Goal: Task Accomplishment & Management: Manage account settings

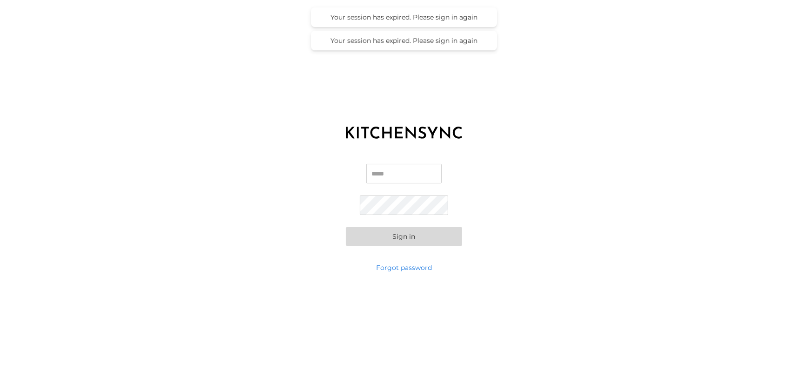
type input "**********"
click at [398, 175] on input "**********" at bounding box center [404, 174] width 89 height 20
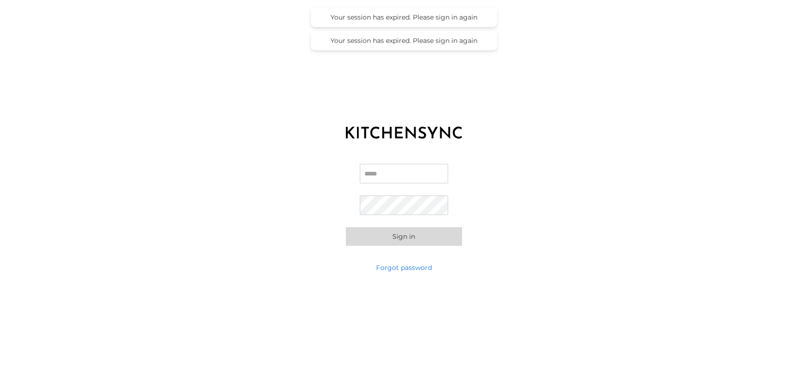
scroll to position [0, 0]
click at [398, 175] on input "Email" at bounding box center [404, 174] width 89 height 20
click at [392, 172] on input "Email" at bounding box center [404, 174] width 89 height 20
paste input "**********"
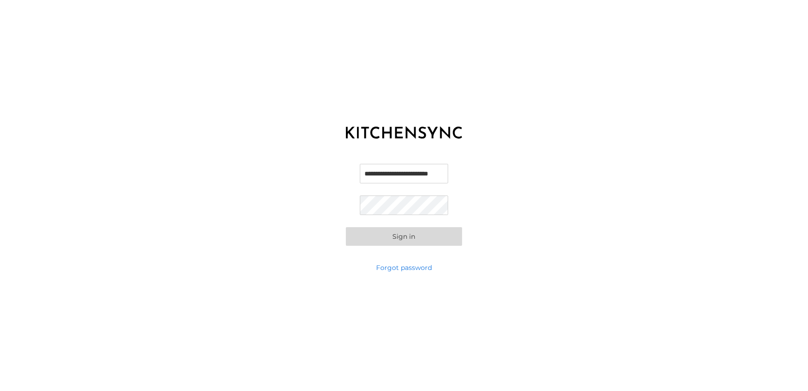
scroll to position [0, 18]
type input "**********"
click at [266, 205] on div "**********" at bounding box center [404, 204] width 808 height 116
click at [354, 236] on button "Sign in" at bounding box center [404, 236] width 116 height 19
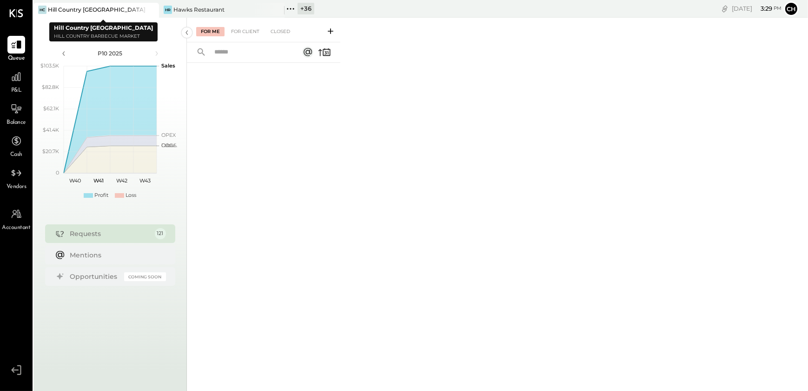
click at [153, 11] on icon at bounding box center [150, 9] width 5 height 5
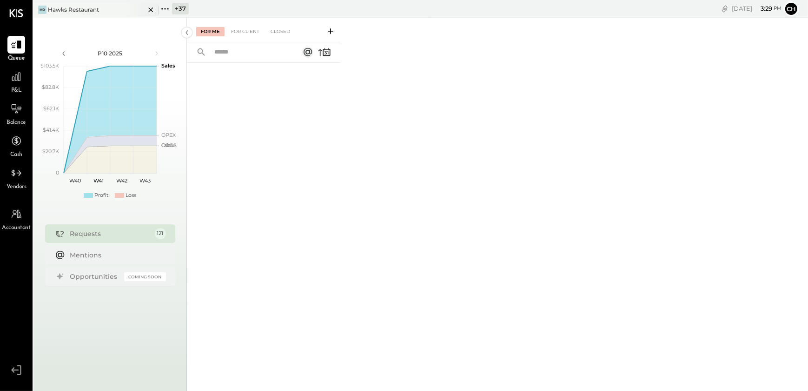
click at [151, 11] on icon at bounding box center [151, 9] width 12 height 11
click at [44, 9] on icon at bounding box center [39, 9] width 12 height 12
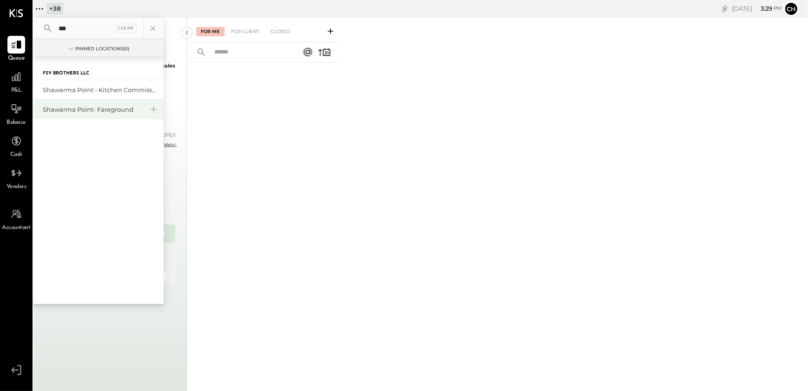
type input "***"
click at [70, 111] on div "Shawarma Point- Fareground" at bounding box center [93, 109] width 100 height 9
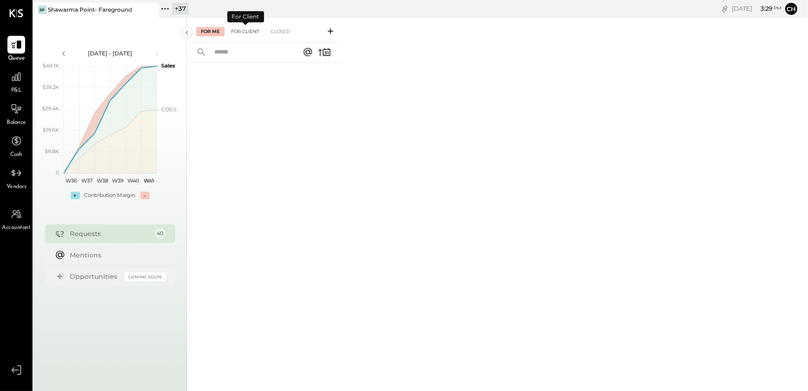
click at [251, 28] on div "For Client" at bounding box center [245, 31] width 38 height 9
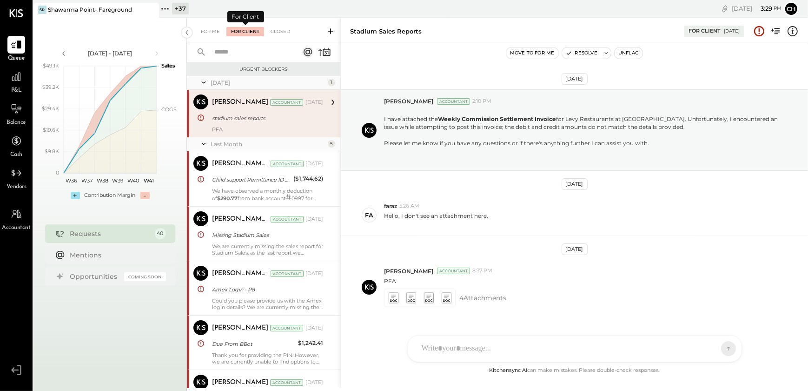
scroll to position [19, 0]
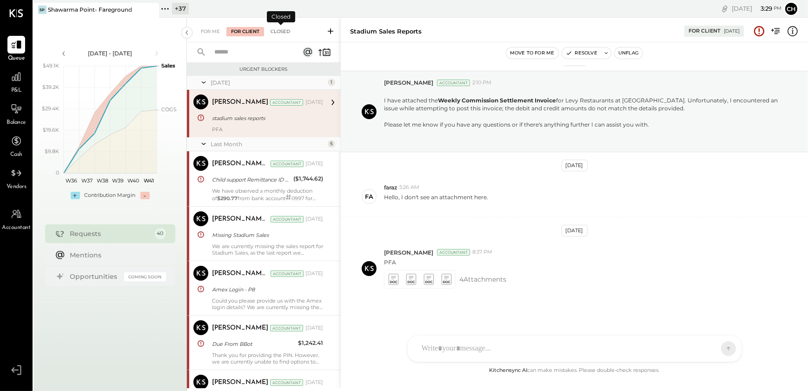
click at [283, 28] on div "Closed" at bounding box center [280, 31] width 29 height 9
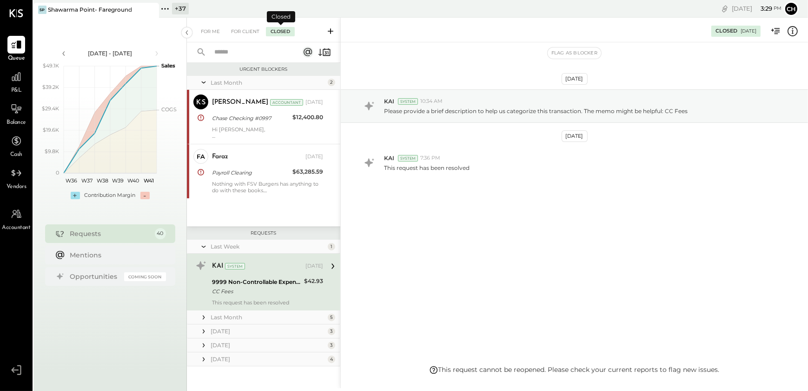
scroll to position [2, 0]
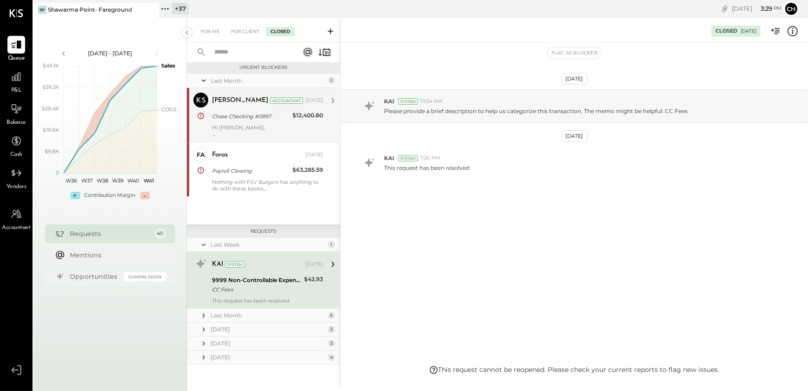
click at [245, 128] on div "Hi [PERSON_NAME], Thank you for confirming that account number Chase # 1329 doe…" at bounding box center [267, 130] width 111 height 13
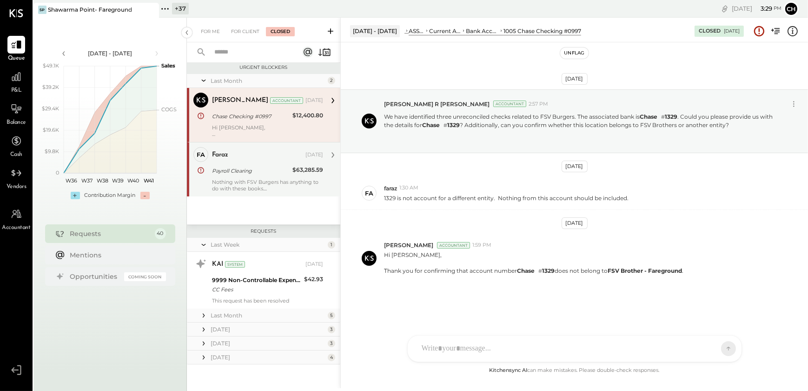
click at [249, 174] on div "Payroll Clearing" at bounding box center [251, 170] width 78 height 9
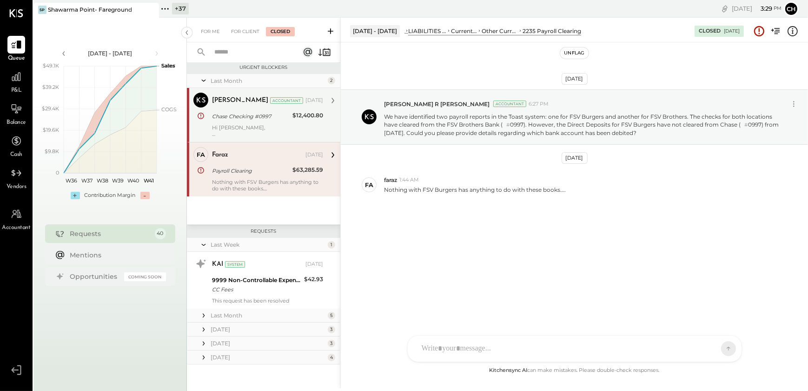
click at [204, 330] on icon at bounding box center [203, 329] width 9 height 9
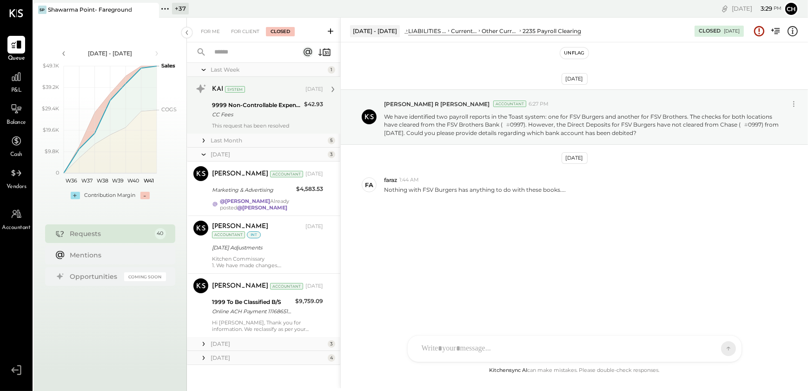
scroll to position [177, 0]
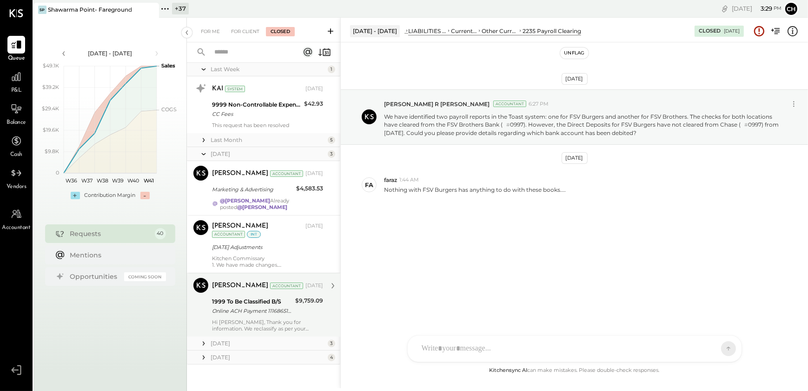
click at [253, 309] on div "Online ACH Payment 11168651083 To BSelect (_######8695)" at bounding box center [252, 310] width 80 height 9
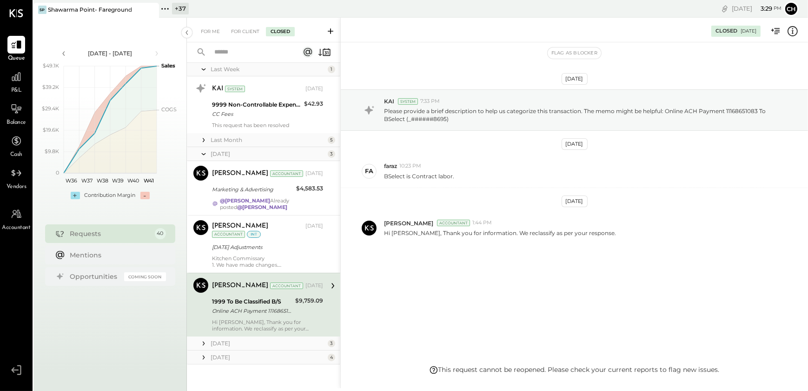
click at [211, 343] on div "[DATE]" at bounding box center [268, 343] width 115 height 8
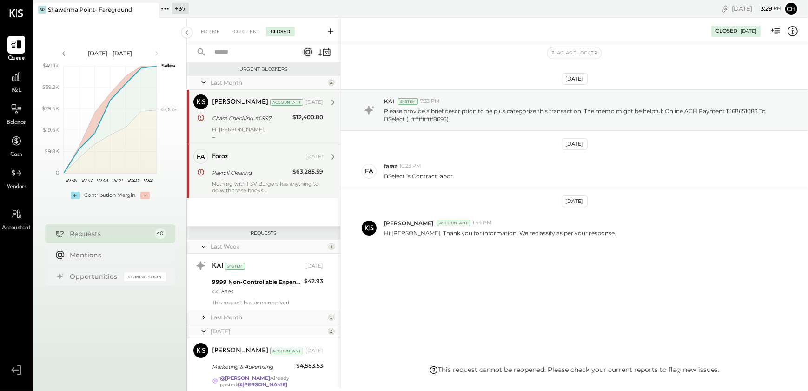
click at [254, 170] on div "Payroll Clearing" at bounding box center [251, 172] width 78 height 9
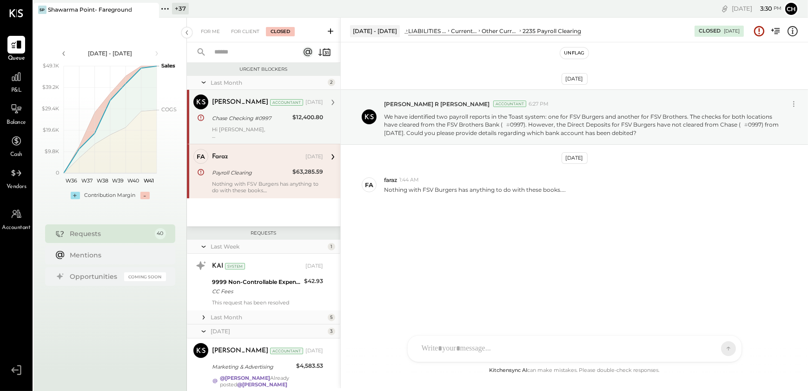
click at [235, 133] on div "Hi [PERSON_NAME], Thank you for confirming that account number Chase # 1329 doe…" at bounding box center [267, 132] width 111 height 13
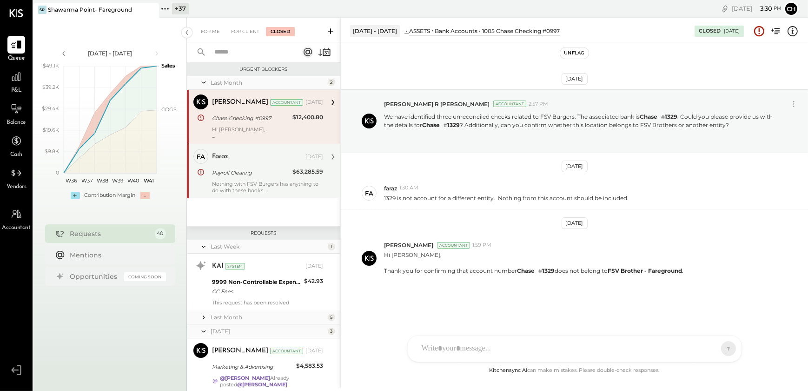
click at [242, 185] on div "Nothing with FSV Burgers has anything to do with these books...." at bounding box center [267, 186] width 111 height 13
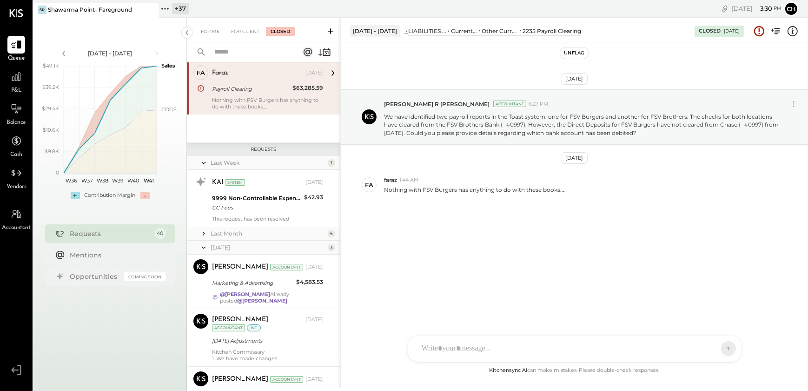
scroll to position [84, 0]
click at [208, 230] on div "Last Month 5" at bounding box center [263, 233] width 153 height 14
click at [206, 231] on icon at bounding box center [203, 232] width 9 height 9
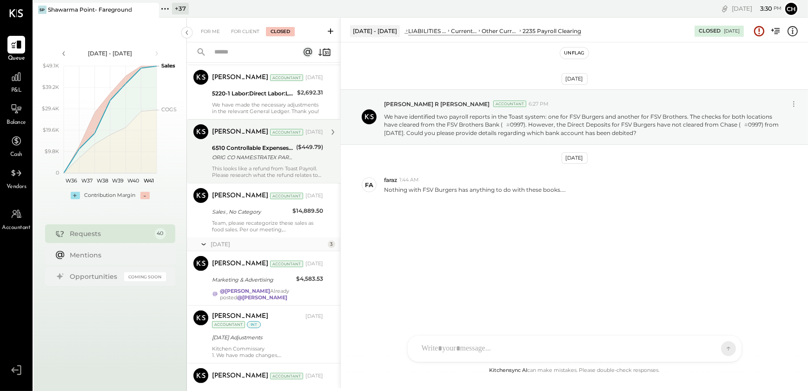
scroll to position [380, 0]
click at [263, 219] on div "Team, please recategorize these sales as food sales. Per our meeting, [PERSON_N…" at bounding box center [267, 225] width 111 height 13
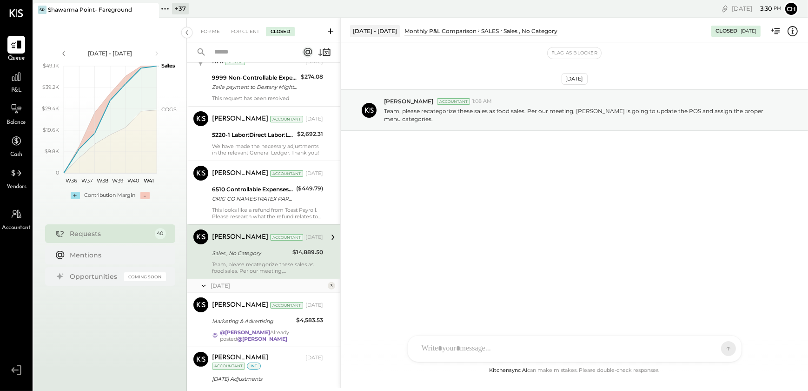
scroll to position [338, 0]
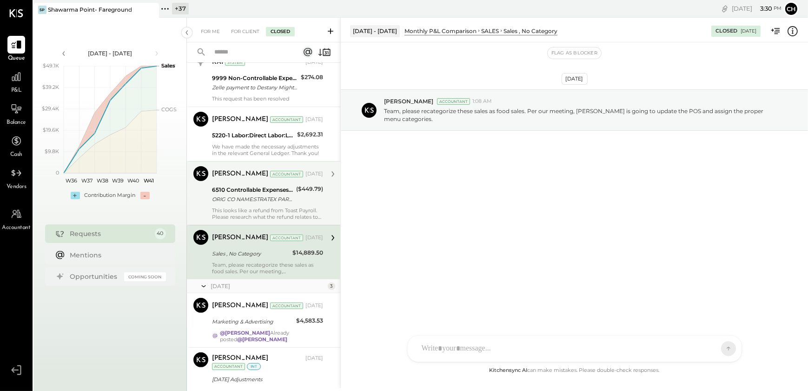
click at [260, 216] on div "This looks like a refund from Toast Payroll. Please research what the refund re…" at bounding box center [267, 213] width 111 height 13
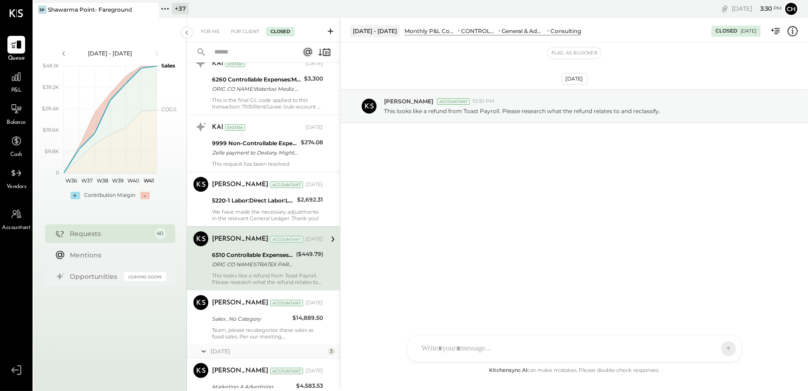
scroll to position [253, 0]
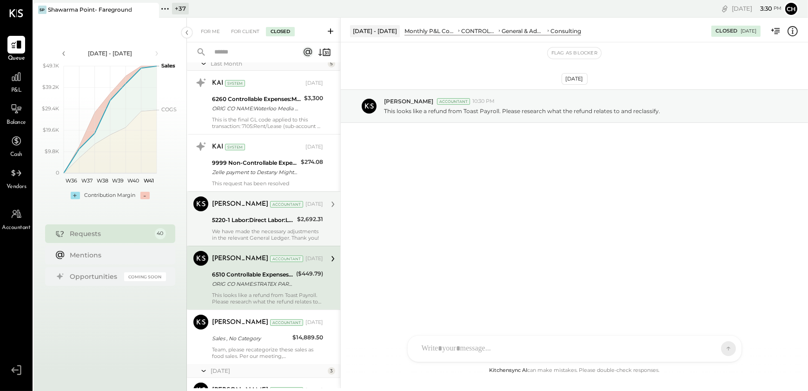
click at [260, 228] on p "We have made the necessary adjustments in the relevant General Ledger. Thank yo…" at bounding box center [267, 234] width 111 height 13
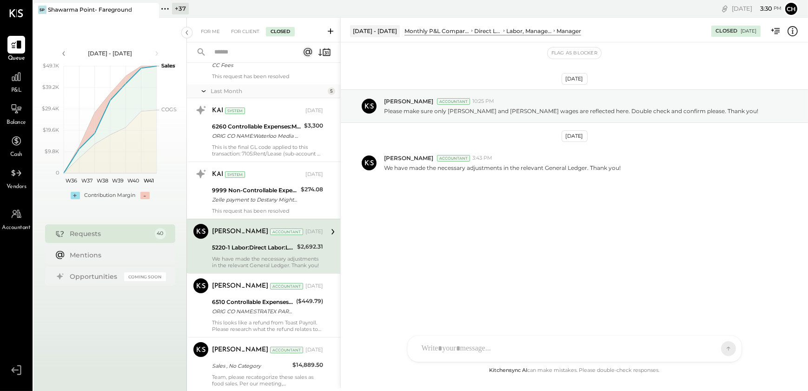
scroll to position [211, 0]
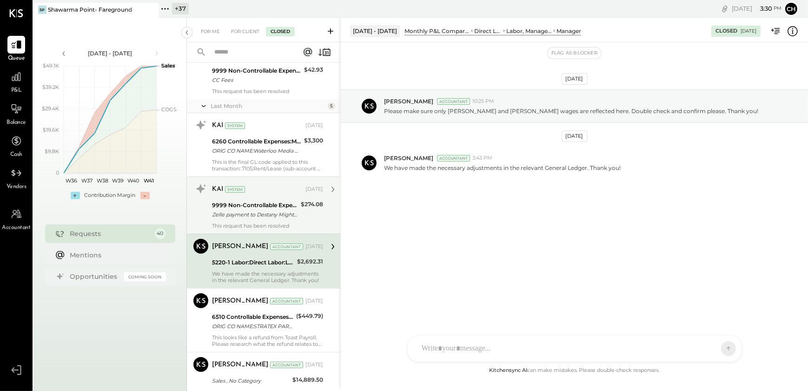
click at [255, 219] on div "9999 Non-Controllable Expenses:Other Income and Expenses:To Be Classified P&L Z…" at bounding box center [255, 209] width 86 height 20
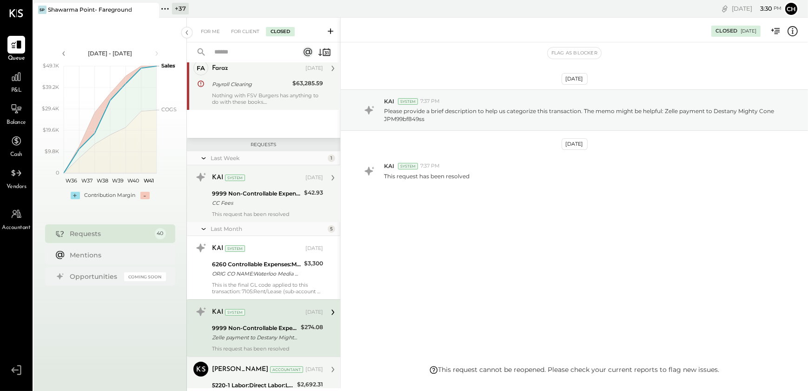
scroll to position [42, 0]
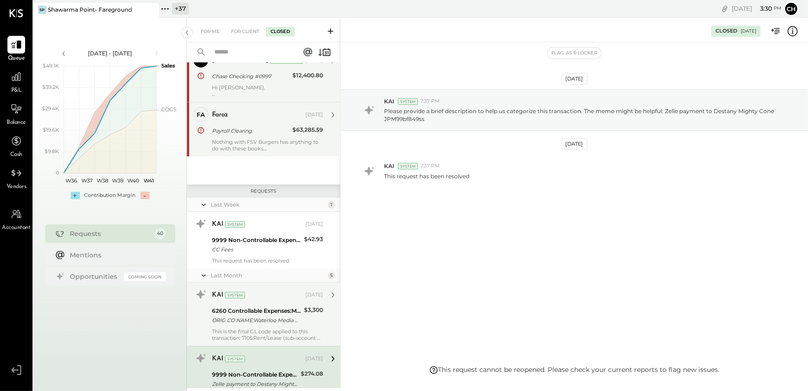
click at [257, 321] on div "ORIG CO NAME:Waterloo Media ORIG ID:XXXXXX7454 DESC DATE: CO ENTRY DESCR:Waterl…" at bounding box center [256, 319] width 89 height 9
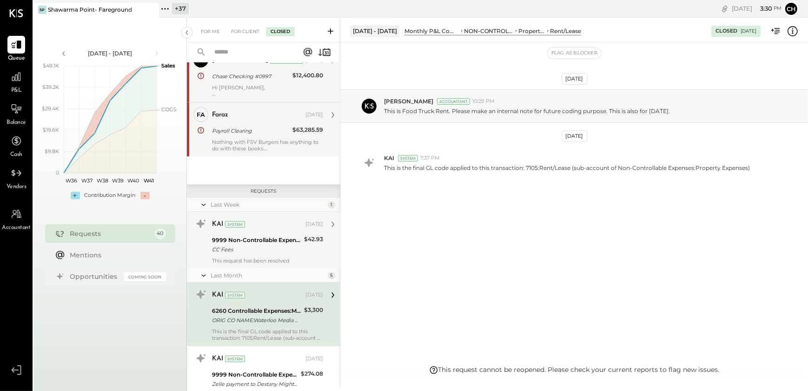
click at [252, 252] on div "CC Fees" at bounding box center [256, 249] width 89 height 9
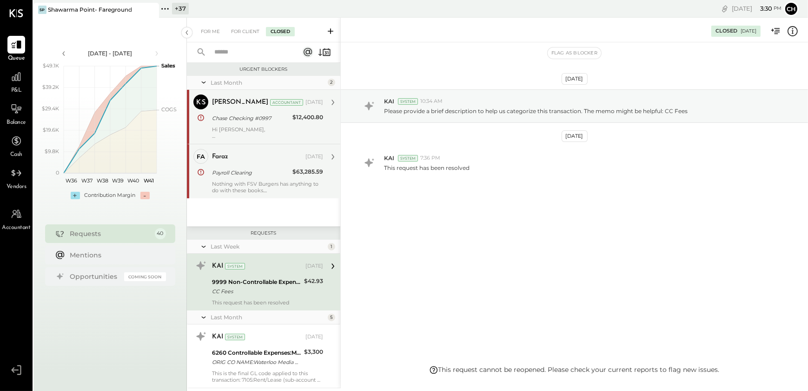
click at [246, 168] on div "Payroll Clearing" at bounding box center [251, 172] width 78 height 9
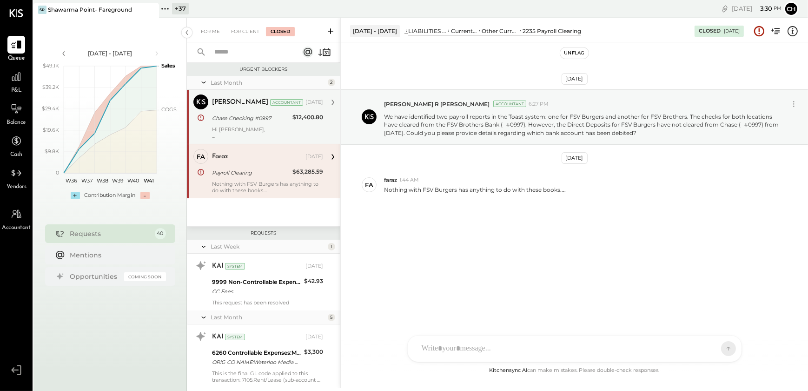
click at [251, 128] on div "Hi [PERSON_NAME], Thank you for confirming that account number Chase # 1329 doe…" at bounding box center [267, 132] width 111 height 13
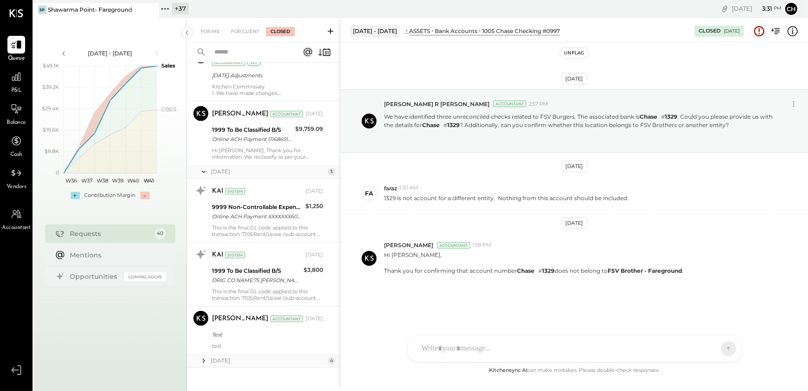
scroll to position [645, 0]
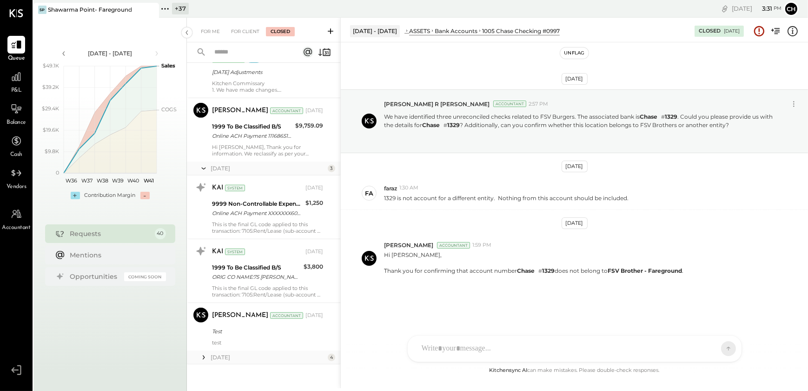
click at [201, 358] on icon at bounding box center [203, 356] width 9 height 9
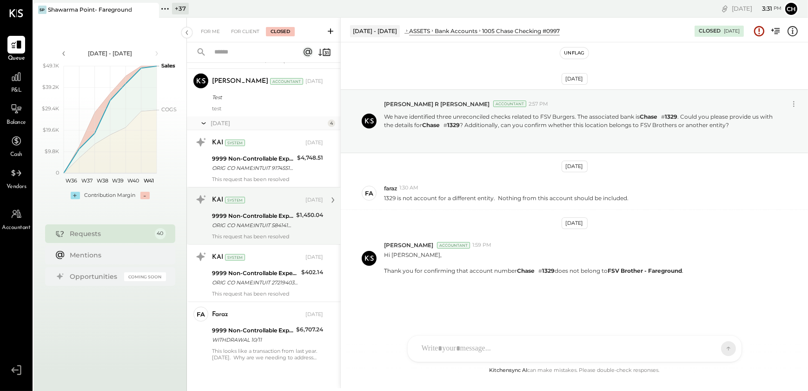
scroll to position [879, 0]
click at [246, 334] on div "WITHDRAWAL 10/11" at bounding box center [252, 338] width 81 height 9
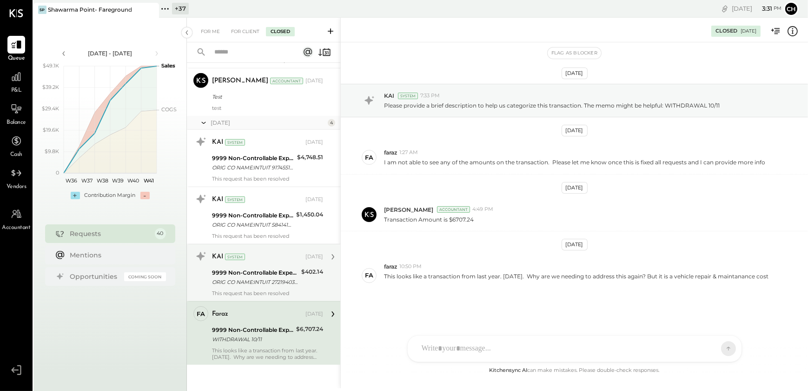
click at [233, 277] on div "ORIG CO NAME:INTUIT 27219403 ORIG ID:4462800242 DESC DATE:250430 CO ENTRY DESCR…" at bounding box center [255, 281] width 86 height 9
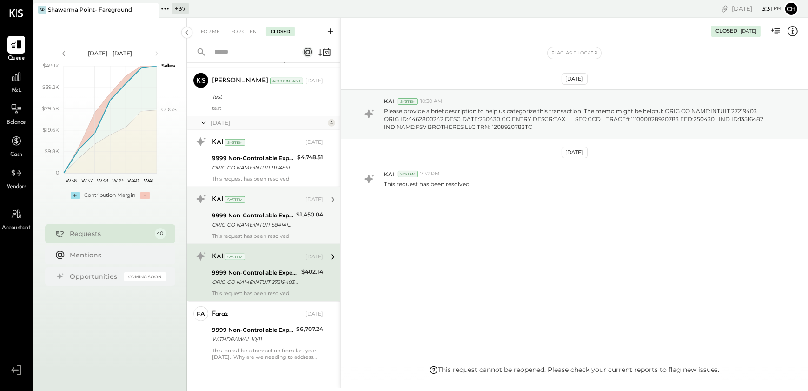
click at [236, 223] on div "ORIG CO NAME:INTUIT 58414186 ORIG ID:4462800242 DESC DATE:250430 CO ENTRY DESCR…" at bounding box center [252, 224] width 81 height 9
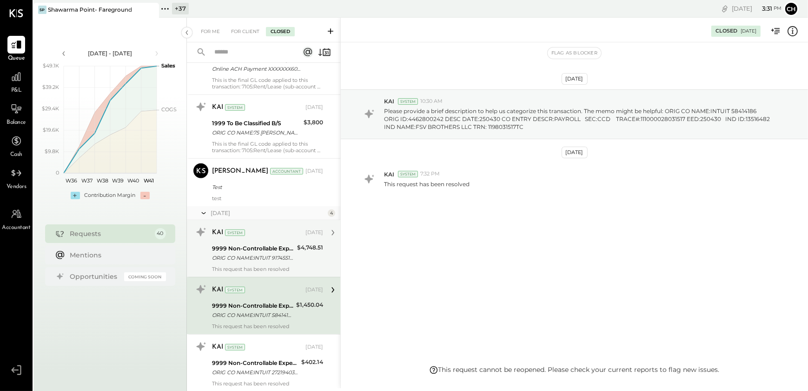
scroll to position [753, 0]
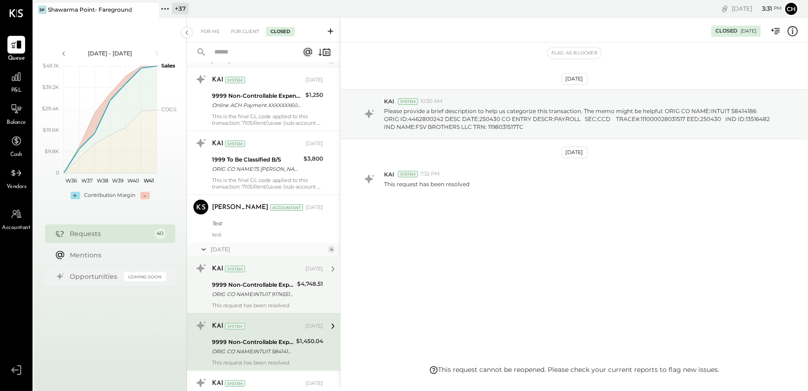
click at [244, 303] on div "This request has been resolved" at bounding box center [267, 305] width 111 height 7
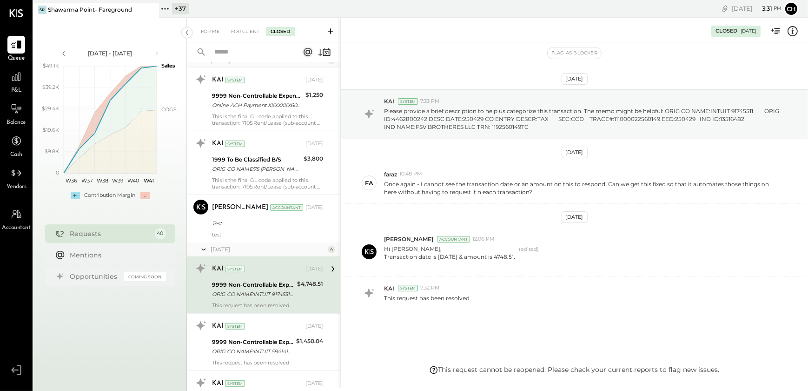
scroll to position [14, 0]
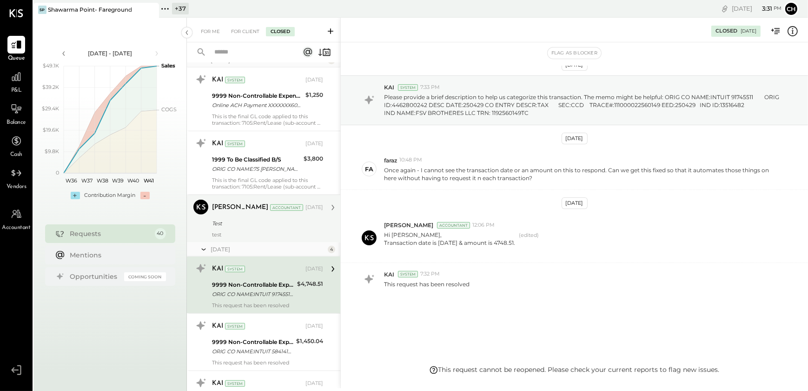
click at [228, 226] on div "Test" at bounding box center [266, 223] width 108 height 9
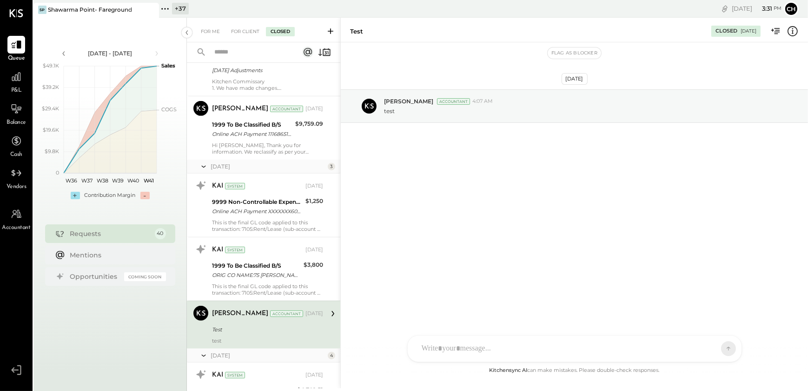
scroll to position [626, 0]
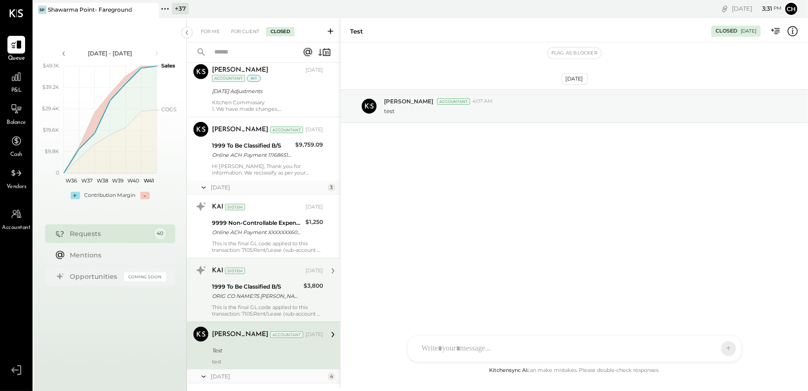
click at [230, 304] on div "This is the final GL code applied to this transaction: 7105:Rent/Lease (sub-acc…" at bounding box center [267, 310] width 111 height 13
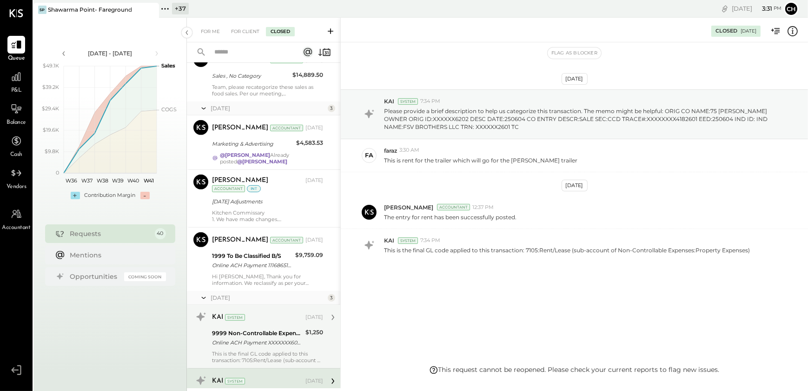
scroll to position [499, 0]
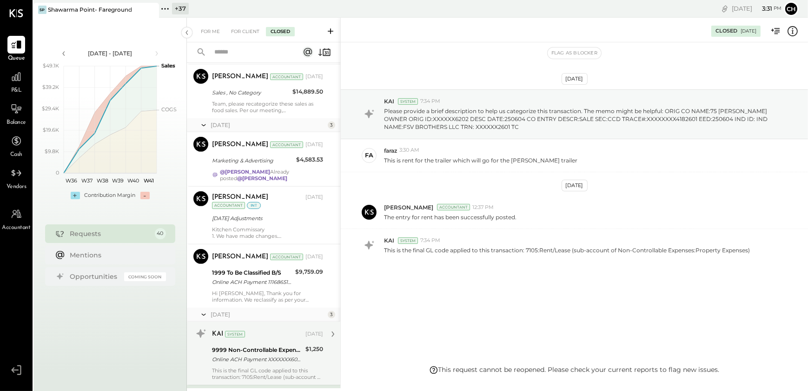
click at [244, 345] on div "9999 Non-Controllable Expenses:Other Income and Expenses:To Be Classified P&L" at bounding box center [257, 349] width 91 height 9
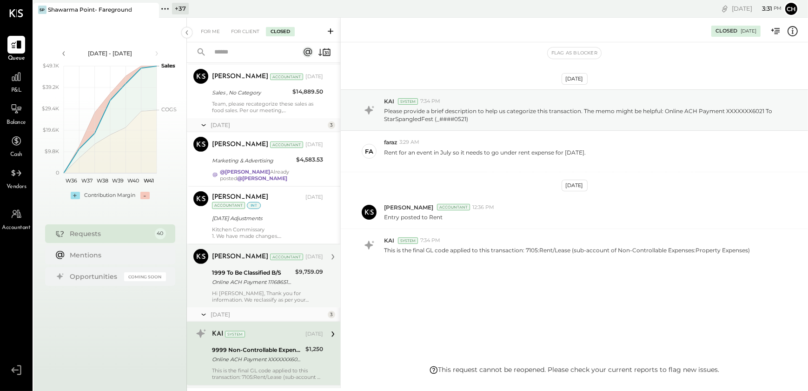
click at [232, 286] on div "1999 To Be Classified B/S Online ACH Payment 11168651083 To BSelect (_######869…" at bounding box center [252, 277] width 80 height 20
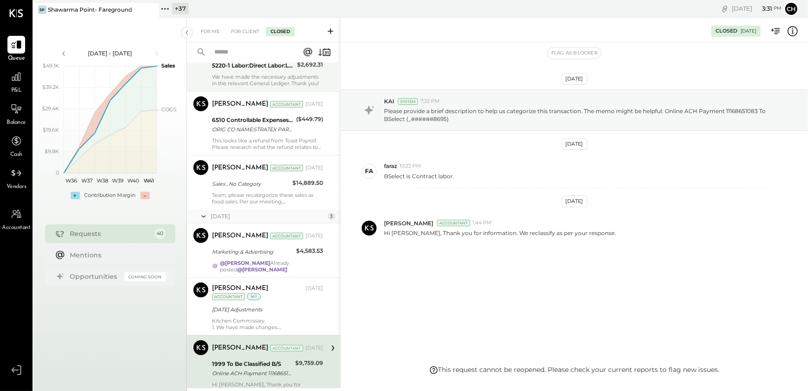
scroll to position [372, 0]
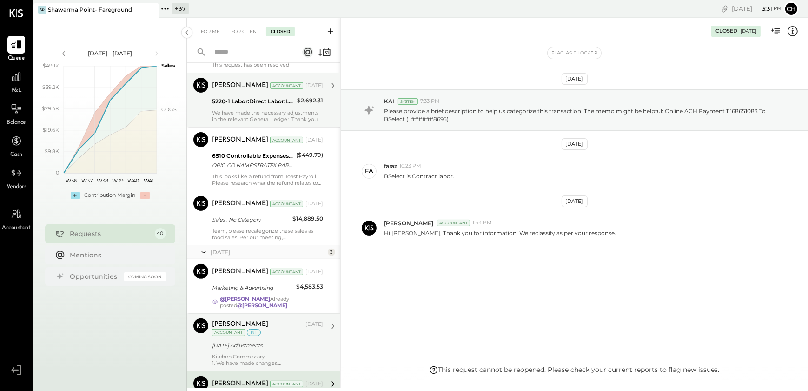
click at [256, 346] on div "[DATE] Adjustments" at bounding box center [266, 344] width 108 height 9
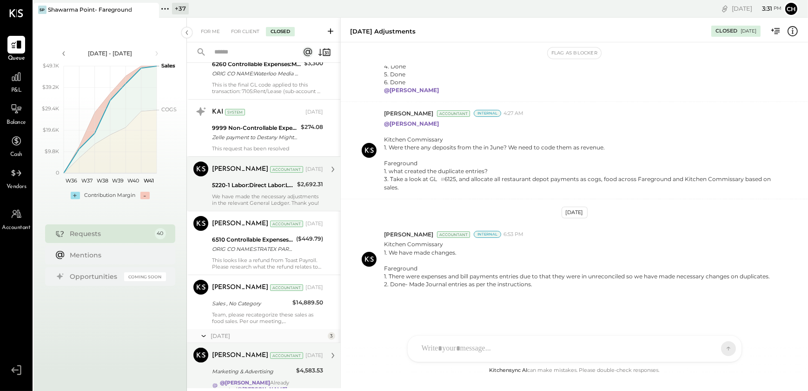
scroll to position [288, 0]
click at [241, 367] on div "Marketing & Advertising" at bounding box center [252, 371] width 81 height 9
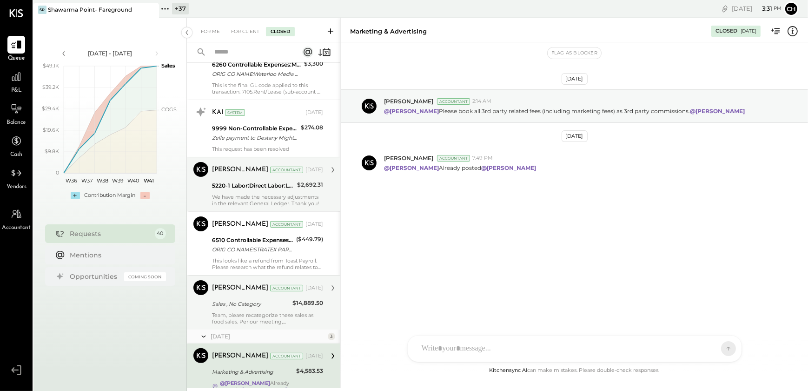
click at [234, 310] on div "[PERSON_NAME] Accountant [DATE] Sales , No Category $14,889.50 Team, please rec…" at bounding box center [267, 302] width 111 height 45
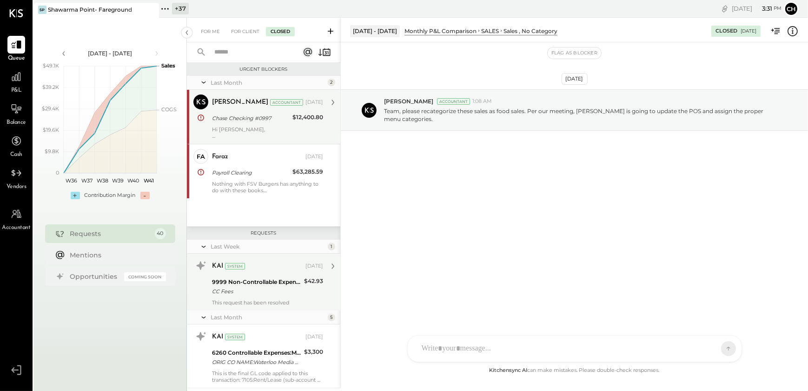
click at [242, 295] on div "CC Fees" at bounding box center [256, 290] width 89 height 9
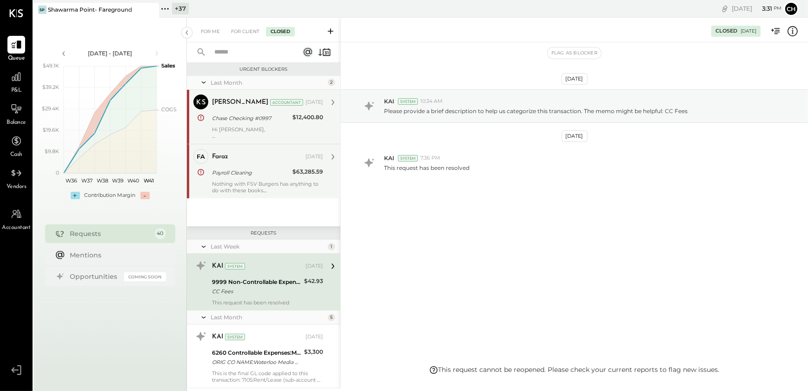
click at [218, 179] on div "faraz [DATE] Payroll Clearing $63,285.59 Nothing with FSV Burgers has anything …" at bounding box center [267, 171] width 111 height 45
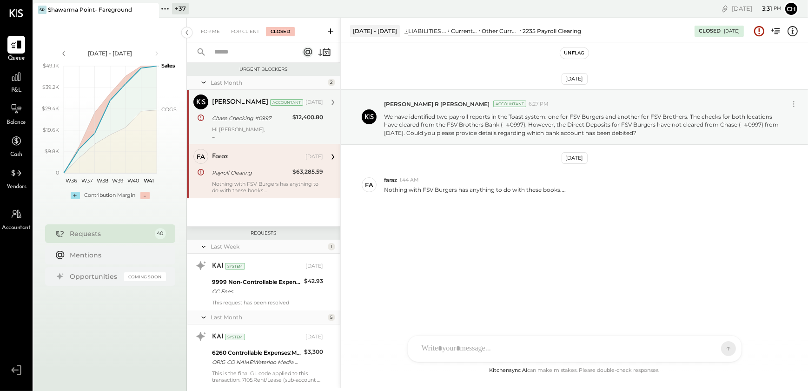
click at [232, 121] on div "Chase Checking #0997" at bounding box center [251, 117] width 78 height 9
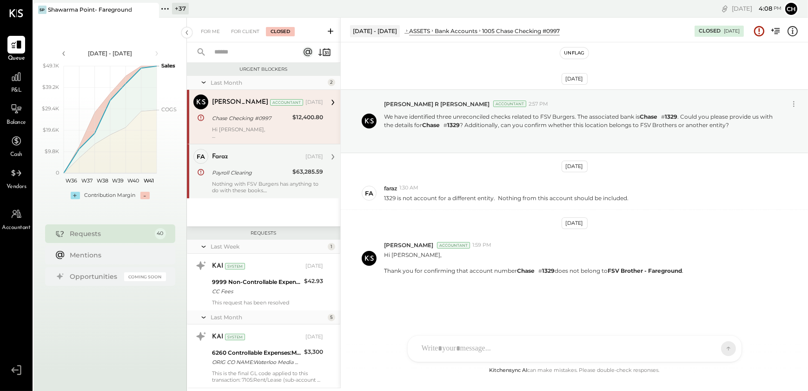
click at [238, 186] on div "Nothing with FSV Burgers has anything to do with these books...." at bounding box center [267, 186] width 111 height 13
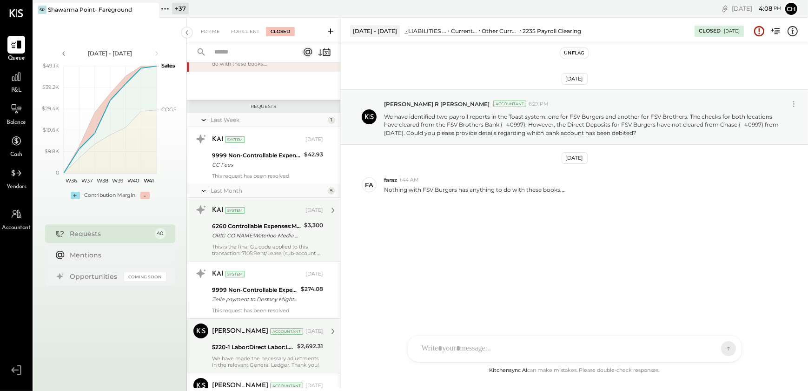
click at [237, 241] on div "KAI System [DATE] 6260 Controllable Expenses:Marketing & Advertising:Advertisin…" at bounding box center [267, 229] width 111 height 54
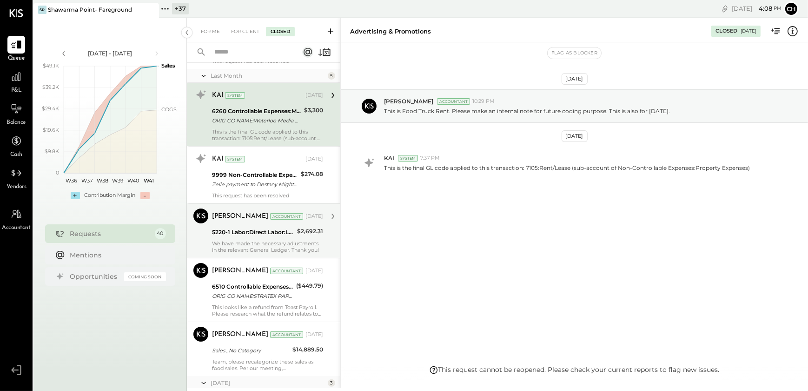
scroll to position [253, 0]
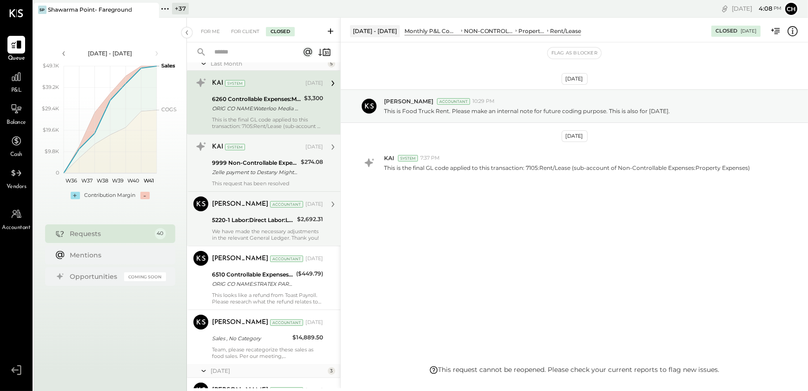
click at [245, 177] on div "KAI System [DATE] 9999 Non-Controllable Expenses:Other Income and Expenses:To B…" at bounding box center [267, 162] width 111 height 47
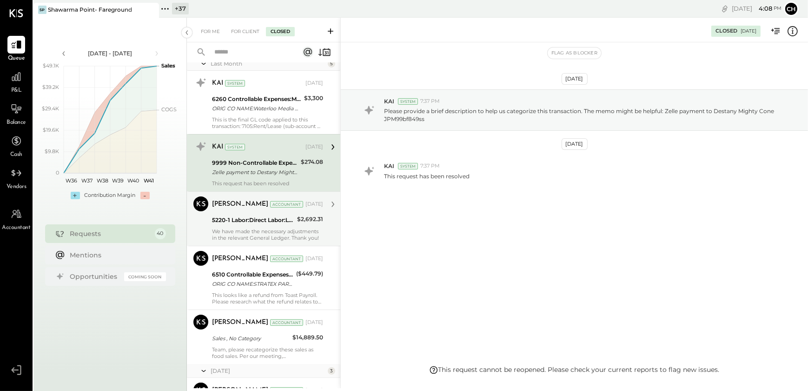
click at [242, 232] on p "We have made the necessary adjustments in the relevant General Ledger. Thank yo…" at bounding box center [267, 234] width 111 height 13
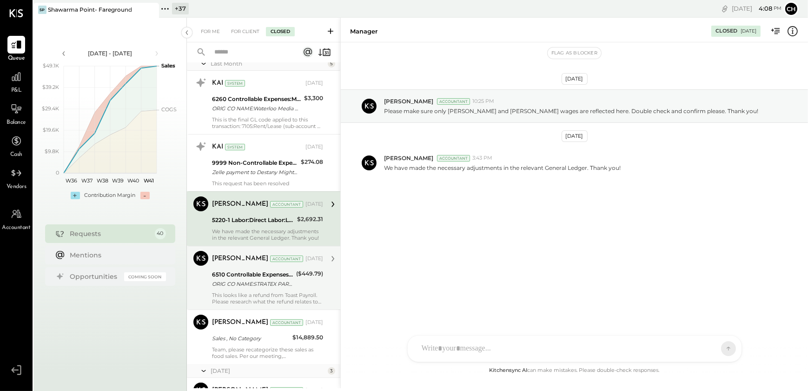
click at [240, 287] on div "ORIG CO NAME:STRATEX PARTNERS ORIG ID:XXXXXX0473 DESC DATE:250725 CO ENTRY DESC…" at bounding box center [252, 283] width 81 height 9
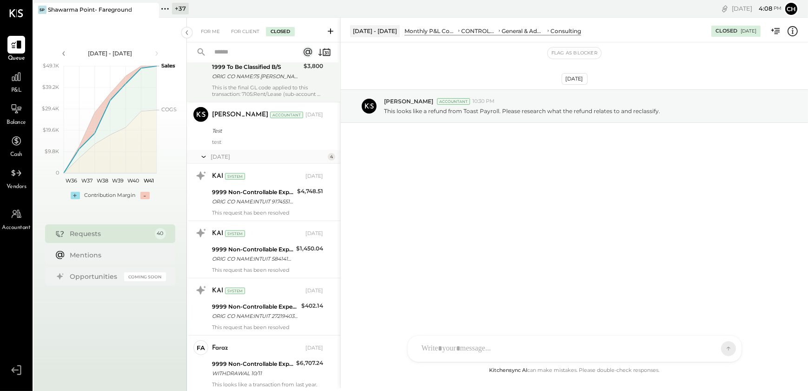
scroll to position [879, 0]
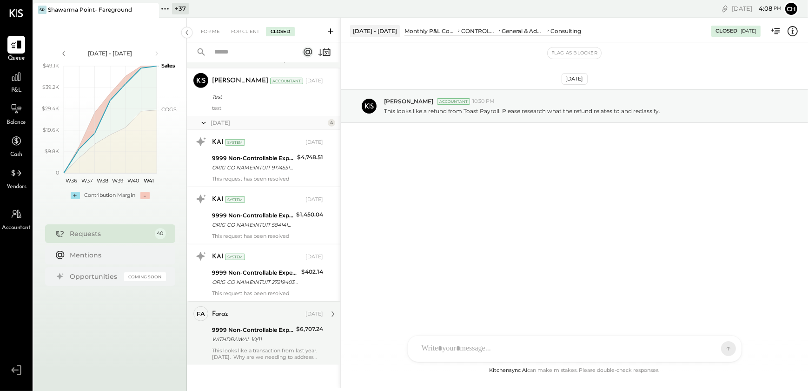
click at [240, 361] on div "fa faraz Owner faraz [DATE] 9999 Non-Controllable Expenses:Other Income and Exp…" at bounding box center [263, 333] width 153 height 64
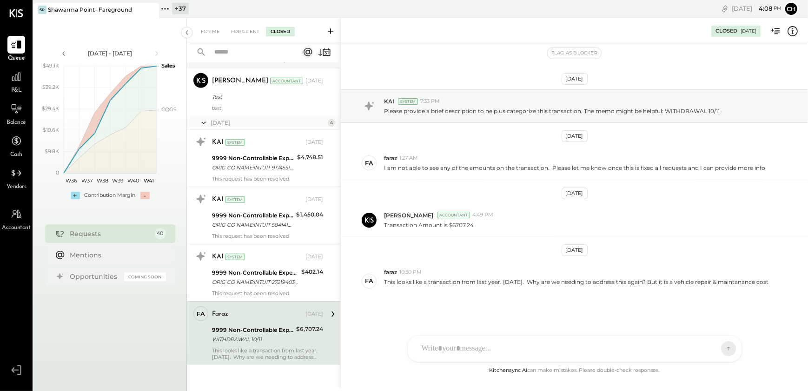
scroll to position [6, 0]
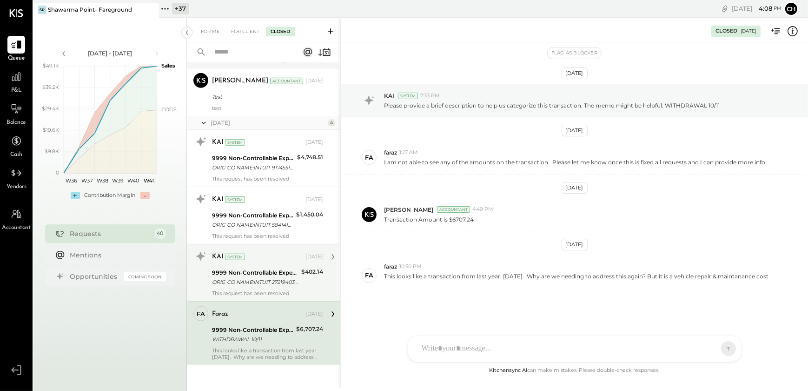
click at [239, 279] on div "ORIG CO NAME:INTUIT 27219403 ORIG ID:4462800242 DESC DATE:250430 CO ENTRY DESCR…" at bounding box center [255, 281] width 86 height 9
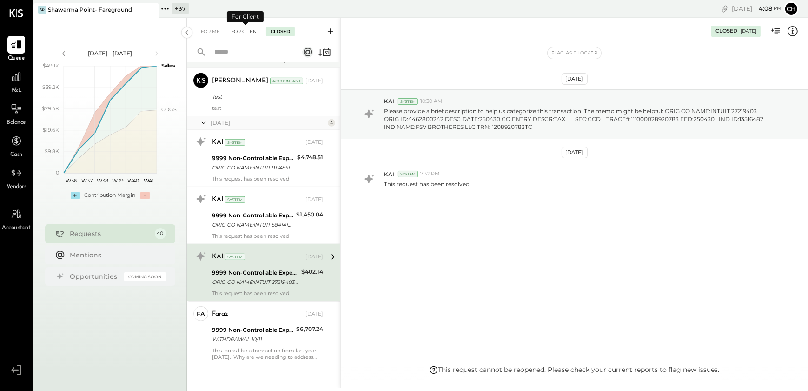
click at [245, 30] on div "For Client" at bounding box center [245, 31] width 38 height 9
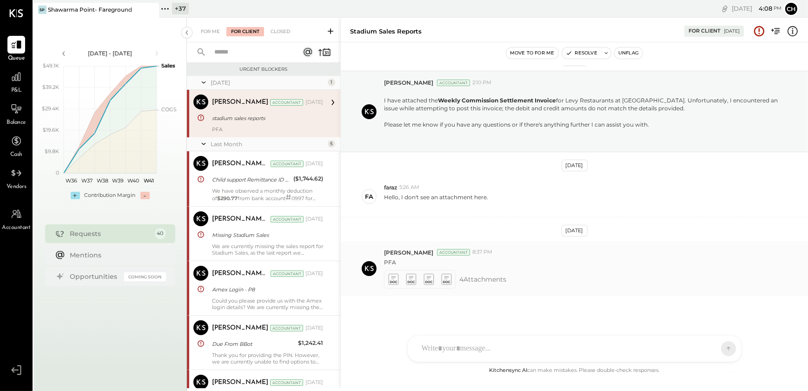
click at [447, 276] on icon at bounding box center [446, 277] width 5 height 3
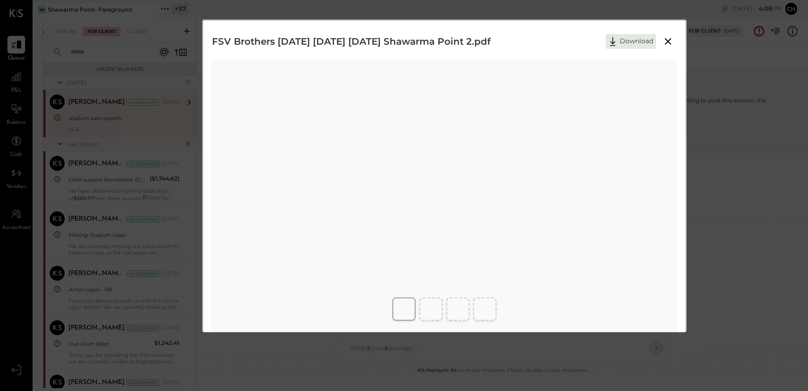
scroll to position [35, 0]
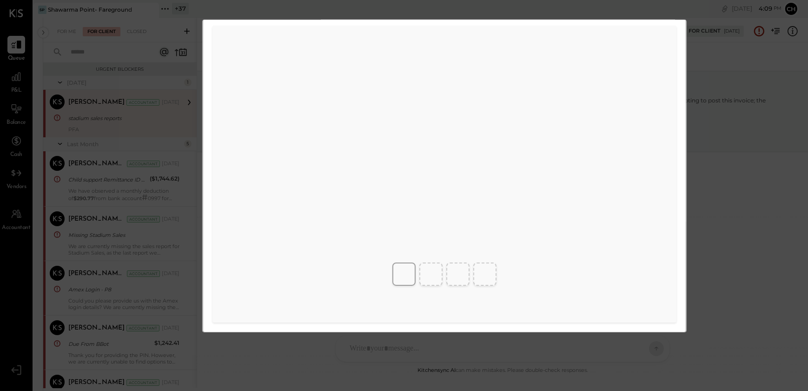
click at [712, 179] on div "FSV Brothers [DATE] [DATE] [DATE] Shawarma Point 2.pdf Download" at bounding box center [404, 195] width 808 height 391
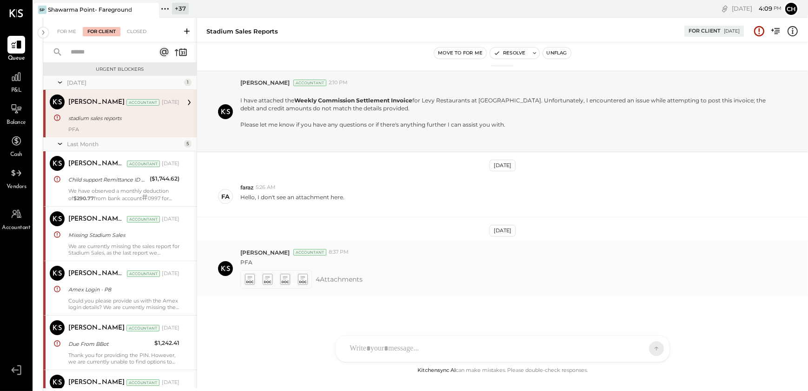
click at [267, 281] on icon at bounding box center [267, 278] width 10 height 11
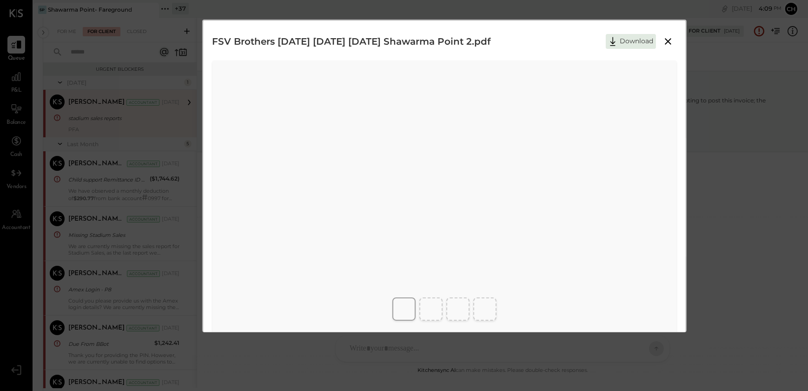
click at [758, 227] on div "FSV Brothers [DATE] [DATE] [DATE] Shawarma Point 2.pdf Download" at bounding box center [404, 195] width 808 height 391
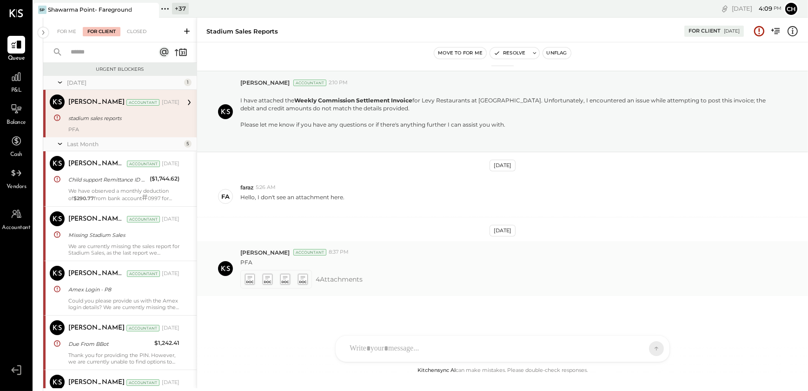
click at [284, 280] on icon at bounding box center [285, 278] width 10 height 11
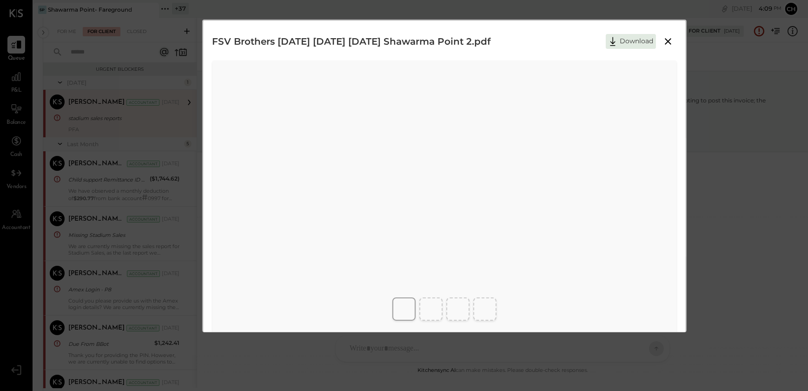
click at [725, 206] on div "FSV Brothers [DATE] [DATE] [DATE] Shawarma Point 2.pdf Download" at bounding box center [404, 195] width 808 height 391
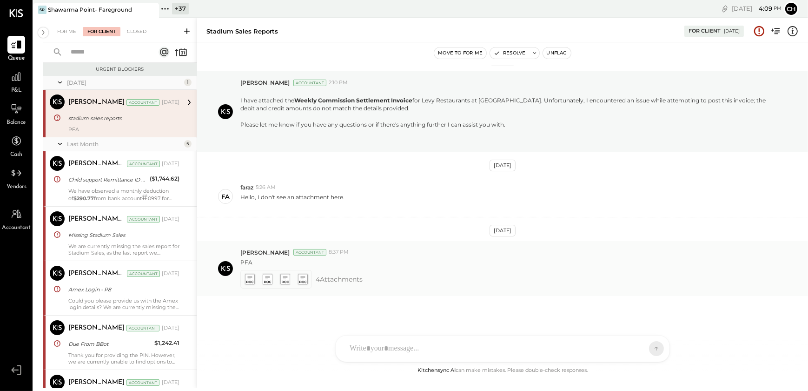
click at [302, 279] on icon at bounding box center [303, 278] width 10 height 11
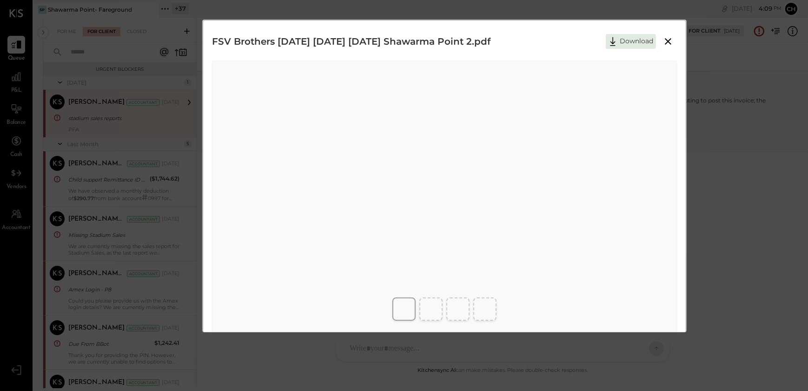
click at [729, 237] on div "FSV Brothers [DATE] [DATE] [DATE] Shawarma Point 2.pdf Download" at bounding box center [404, 195] width 808 height 391
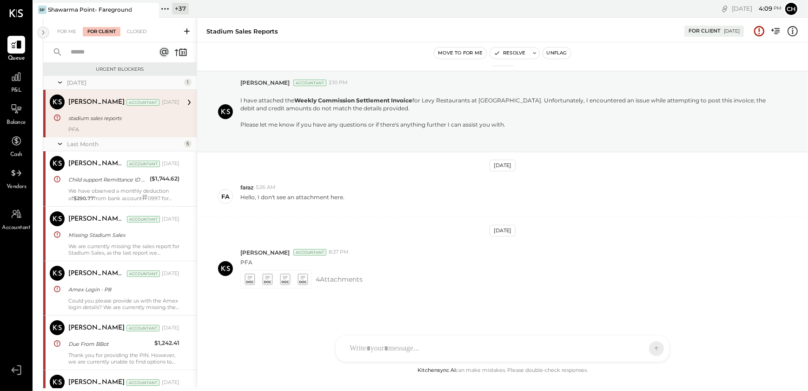
click at [45, 33] on icon at bounding box center [43, 32] width 10 height 17
